Goal: Transaction & Acquisition: Purchase product/service

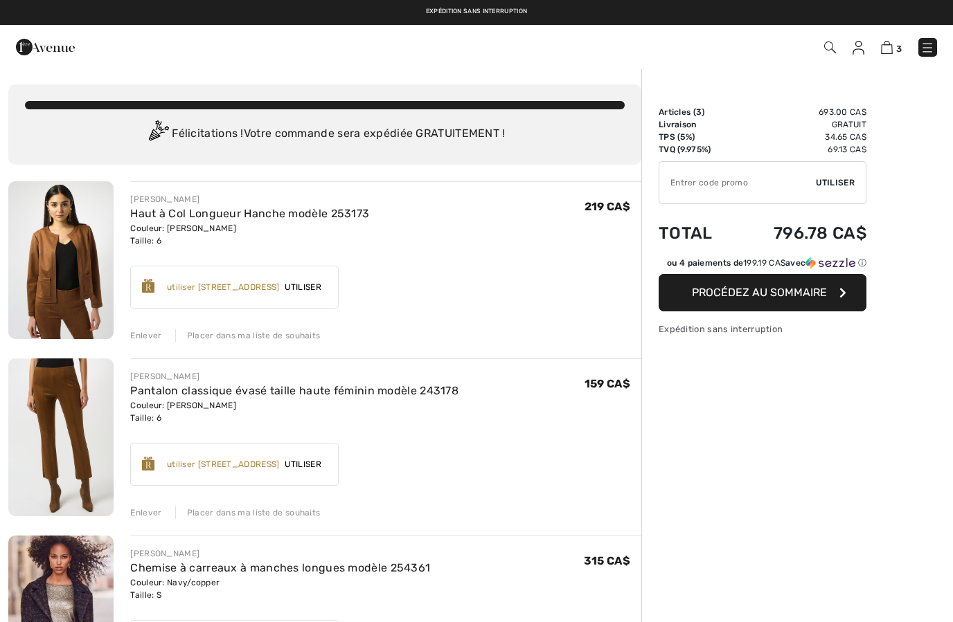
click at [832, 0] on html "Nous respectons votre vie privée. Nous utilisons des cookies pour améliorer vot…" at bounding box center [476, 311] width 953 height 622
click at [835, 43] on img at bounding box center [830, 48] width 12 height 12
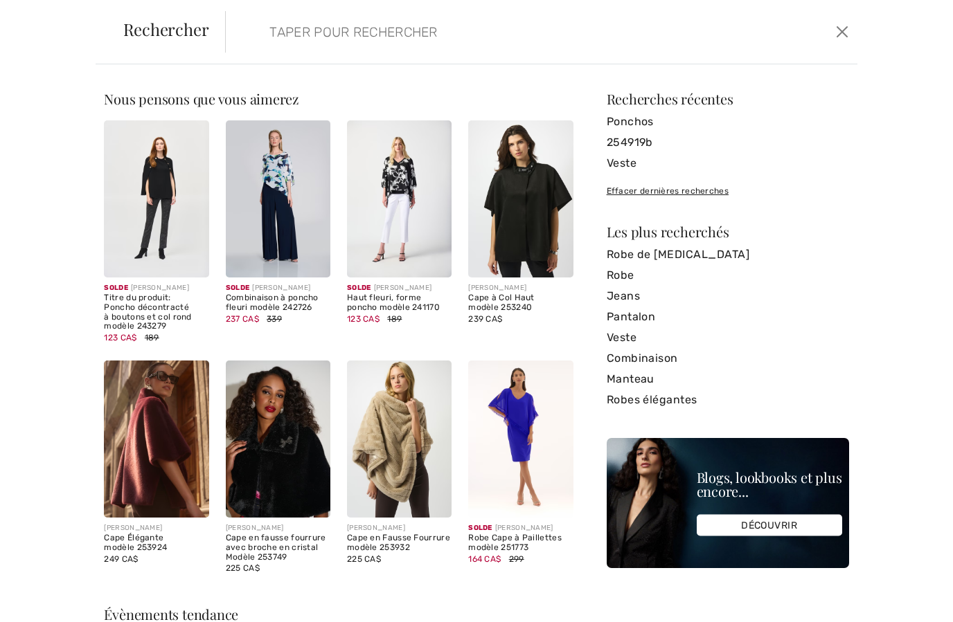
click at [719, 42] on form "Effacer" at bounding box center [528, 32] width 606 height 42
click at [307, 29] on input "search" at bounding box center [473, 32] width 429 height 42
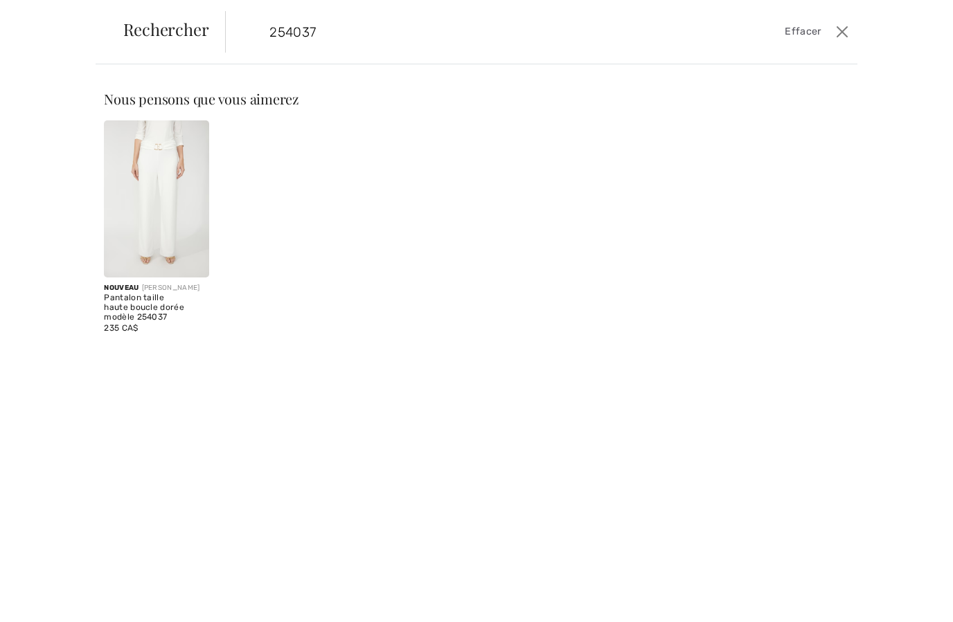
type input "254037"
click at [165, 210] on img at bounding box center [156, 198] width 105 height 157
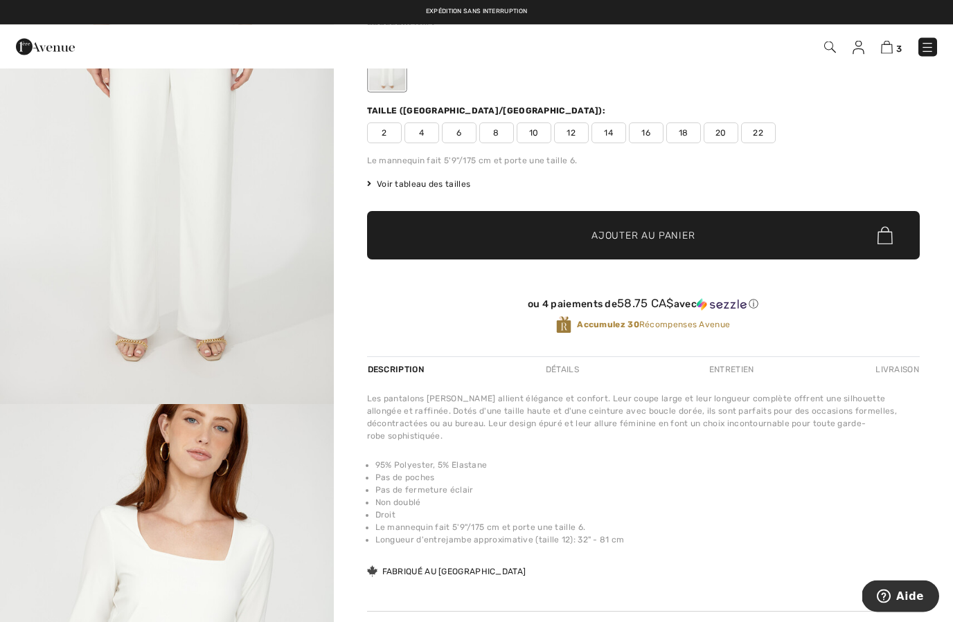
scroll to position [144, 0]
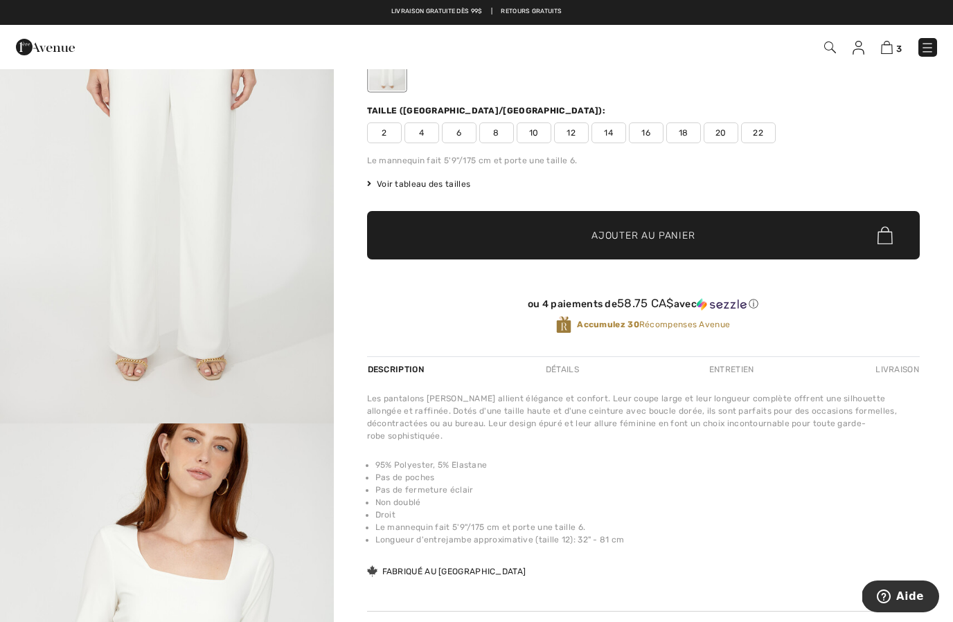
click at [823, 62] on div "3 Commander" at bounding box center [476, 47] width 953 height 44
click at [831, 52] on img at bounding box center [830, 48] width 12 height 12
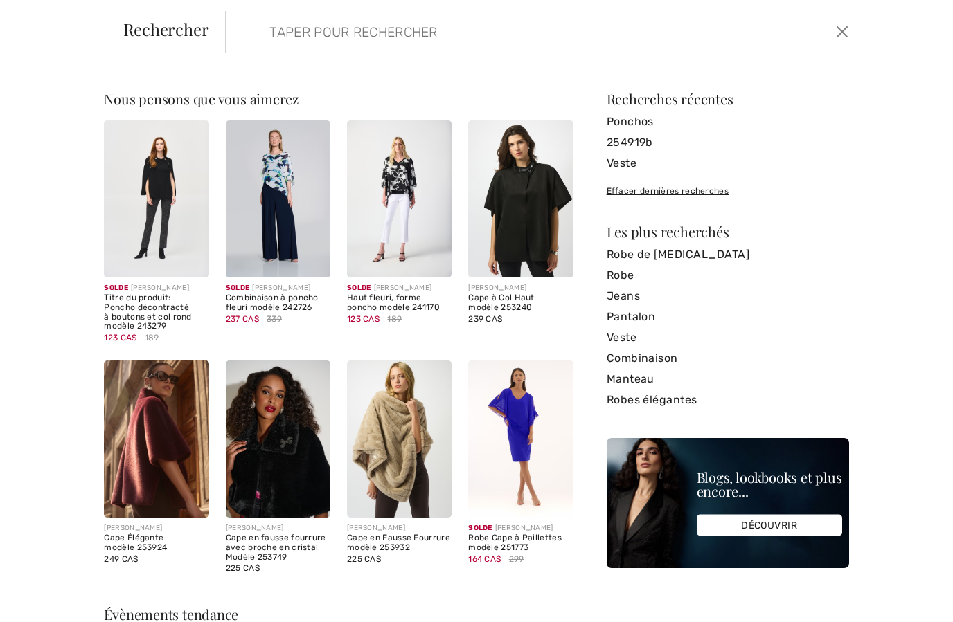
click at [564, 28] on input "search" at bounding box center [473, 32] width 429 height 42
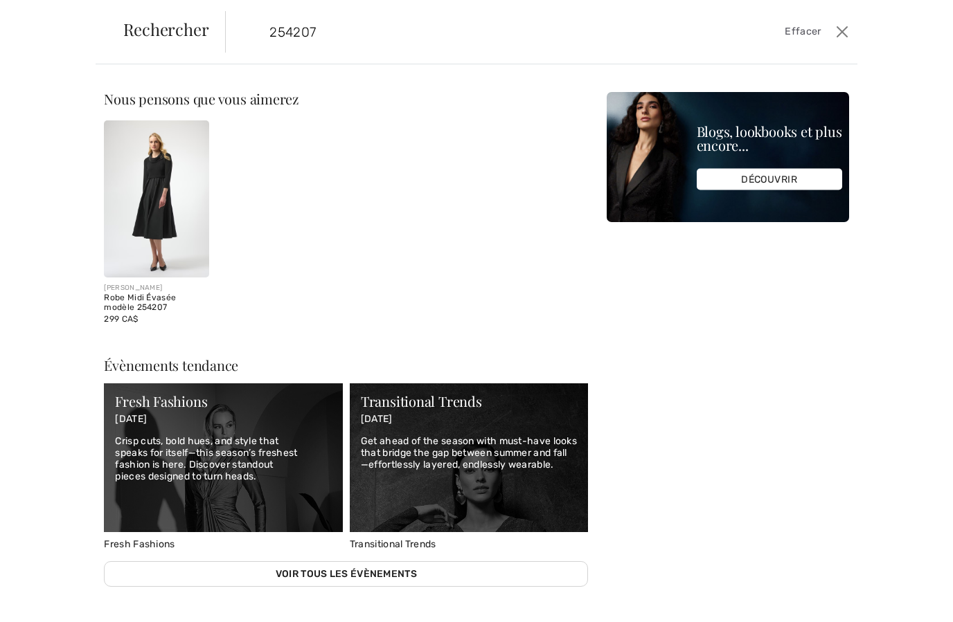
scroll to position [0, 0]
type input "254207"
click at [845, 38] on button "Ferme" at bounding box center [842, 32] width 20 height 22
